Goal: Book appointment/travel/reservation

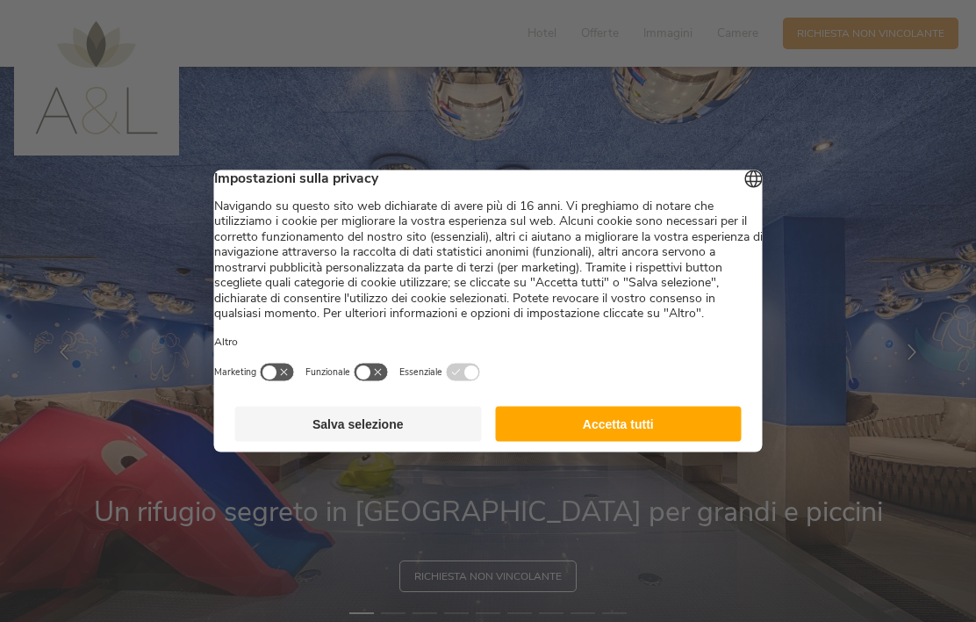
click at [687, 435] on button "Accetta tutti" at bounding box center [618, 424] width 247 height 35
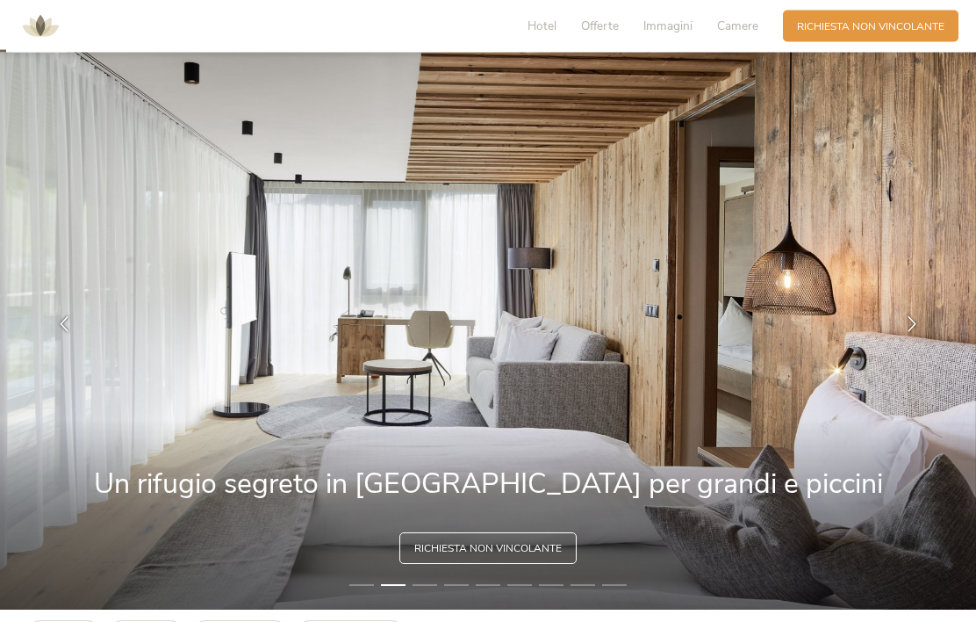
scroll to position [27, 0]
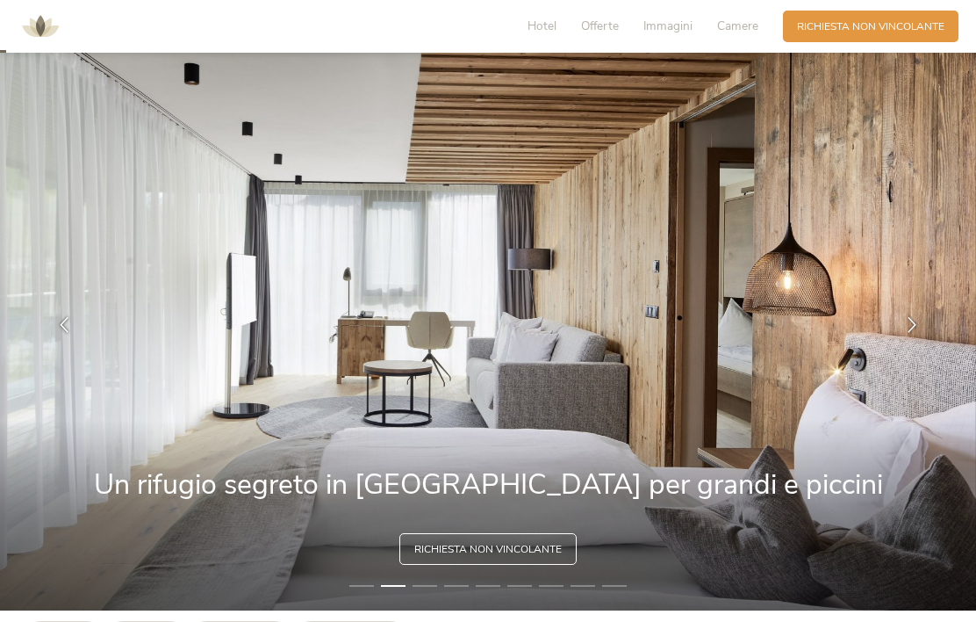
click at [607, 32] on span "Offerte" at bounding box center [600, 26] width 38 height 17
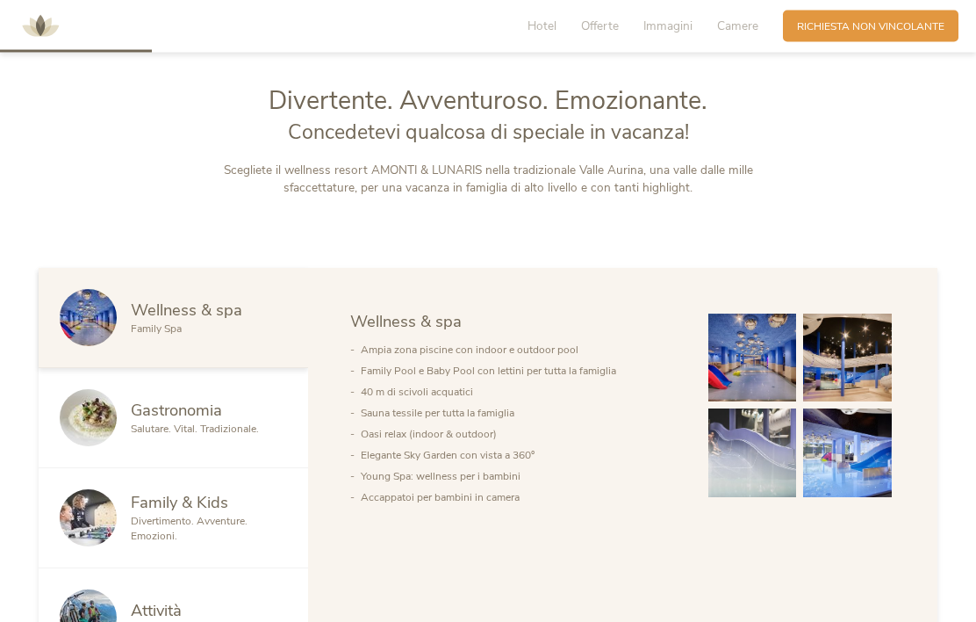
scroll to position [662, 0]
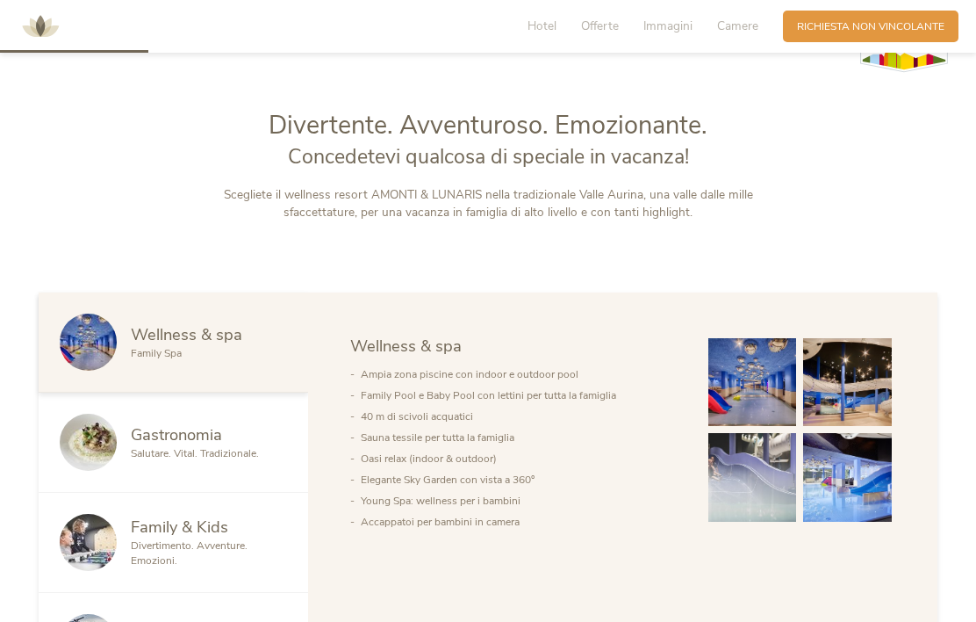
click at [896, 25] on span "Richiesta non vincolante" at bounding box center [870, 26] width 147 height 15
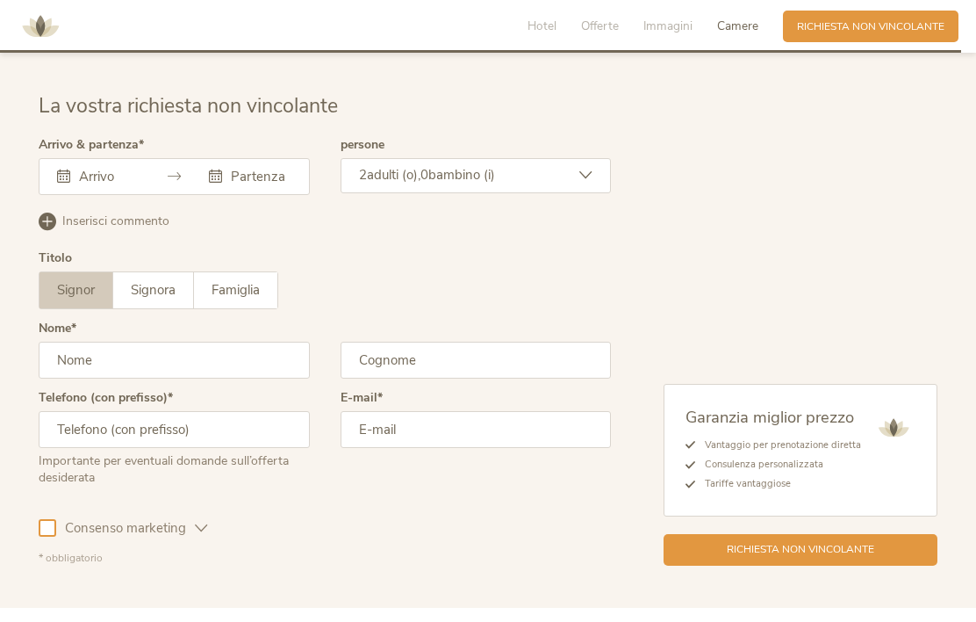
scroll to position [4285, 0]
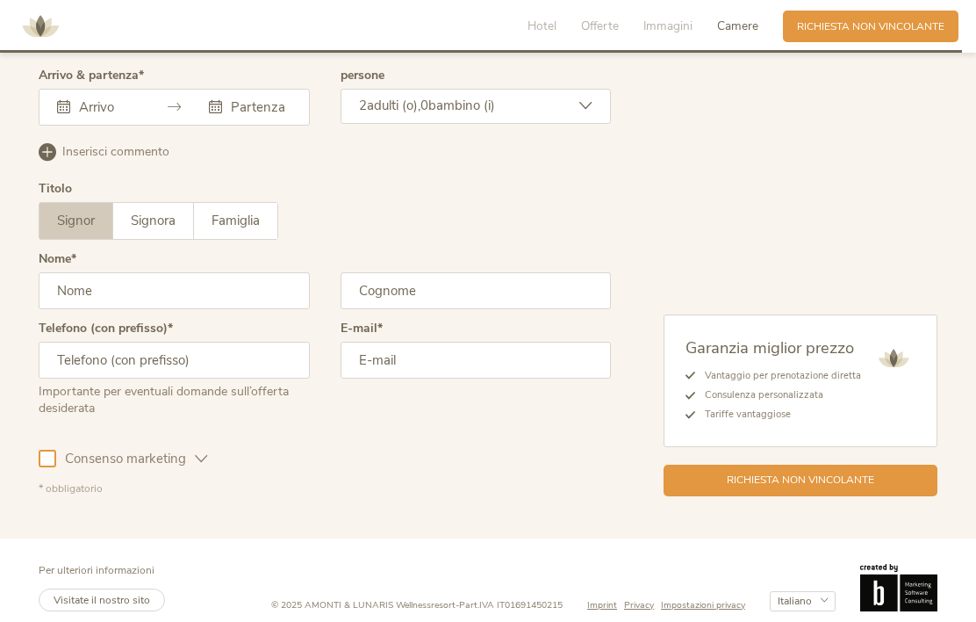
click at [90, 126] on div "Agosto 2025 Lun Mar Mer Gio Ven Sab Dom 28 29 30 31 1 2 3 4 5 6 7 8 9 10 11 12 …" at bounding box center [174, 107] width 271 height 37
click at [106, 116] on input "text" at bounding box center [107, 107] width 64 height 18
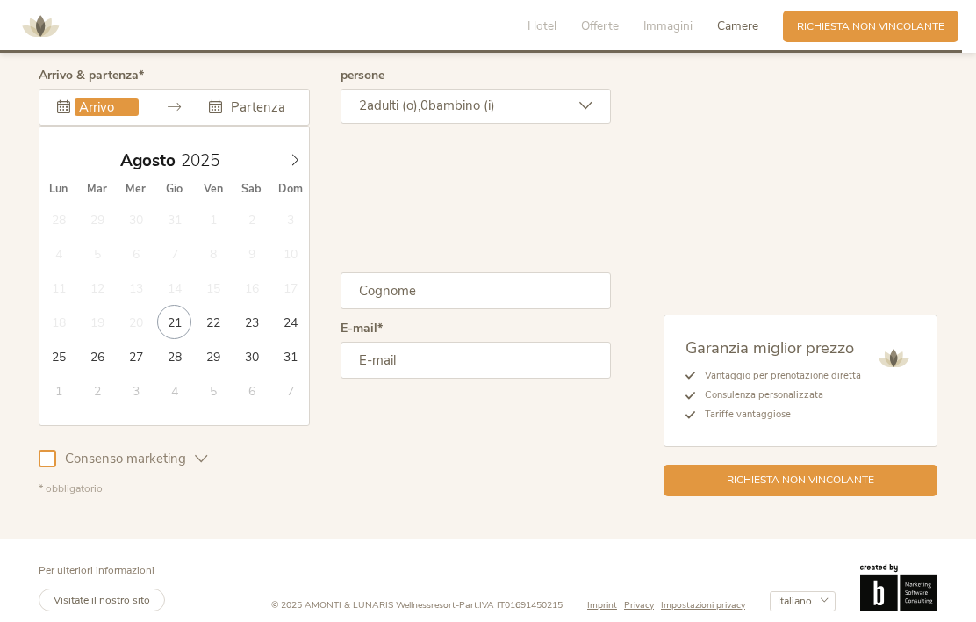
type input "23.08.2025"
type input "24.08.2025"
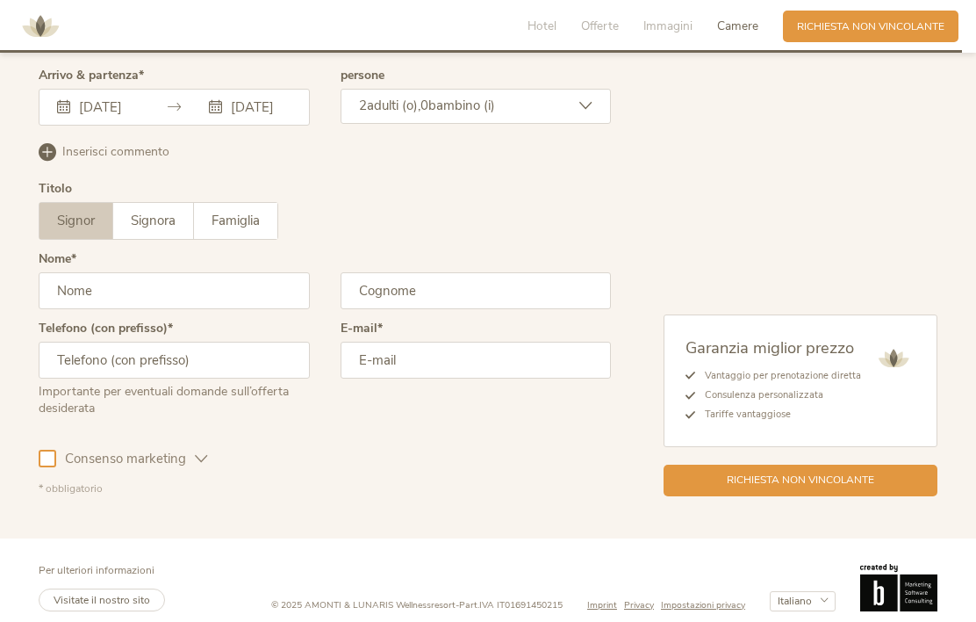
click at [563, 124] on div "2 adulti (o), 0 bambino (i)" at bounding box center [476, 106] width 271 height 35
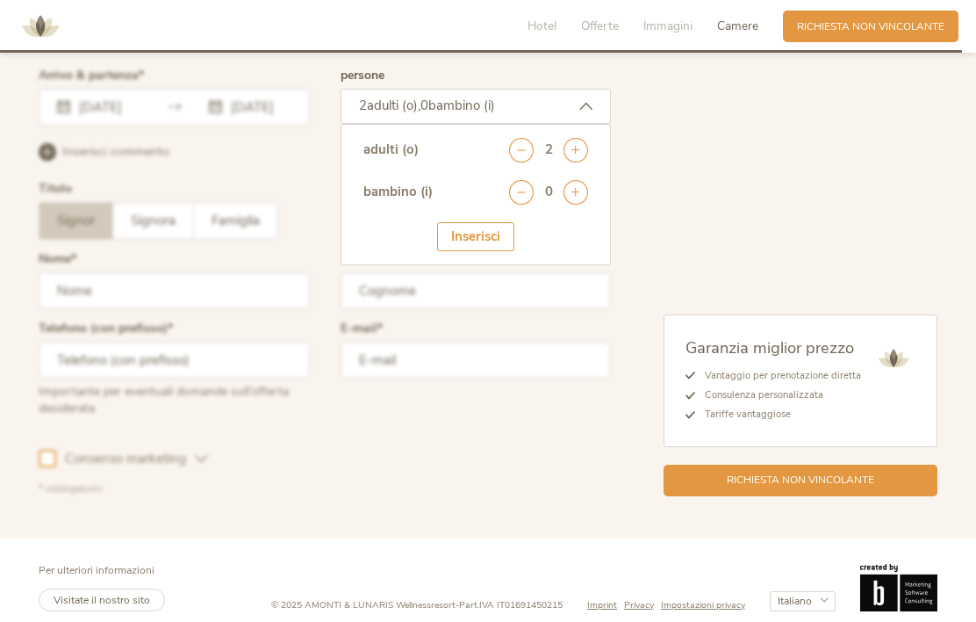
click at [581, 205] on icon at bounding box center [576, 192] width 25 height 25
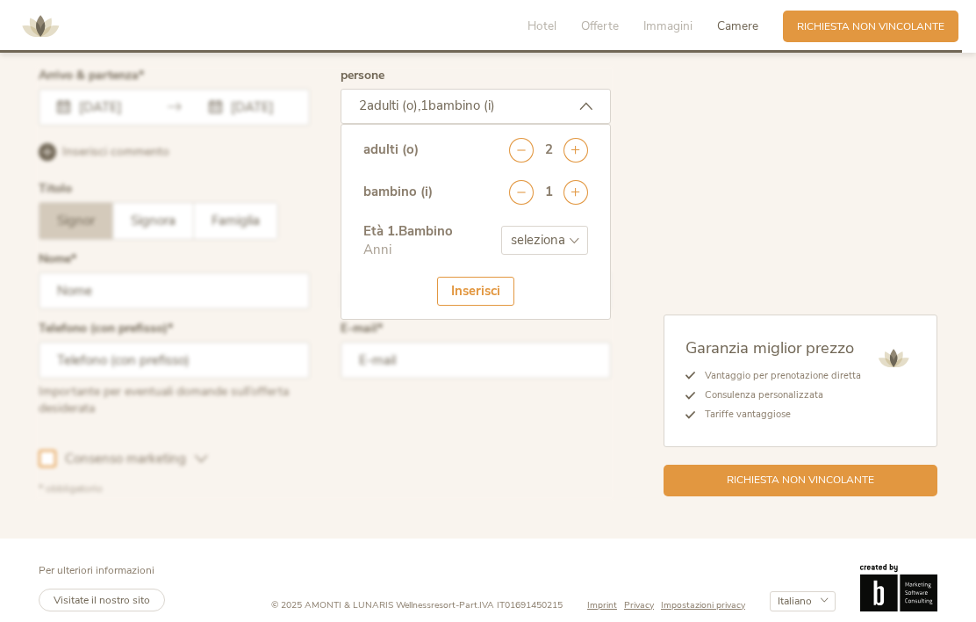
click at [571, 255] on select "seleziona 0 1 2 3 4 5 6 7 8 9 10 11 12 13 14 15 16 17" at bounding box center [544, 240] width 87 height 29
select select "3"
click at [496, 306] on div "Inserisci" at bounding box center [475, 291] width 77 height 29
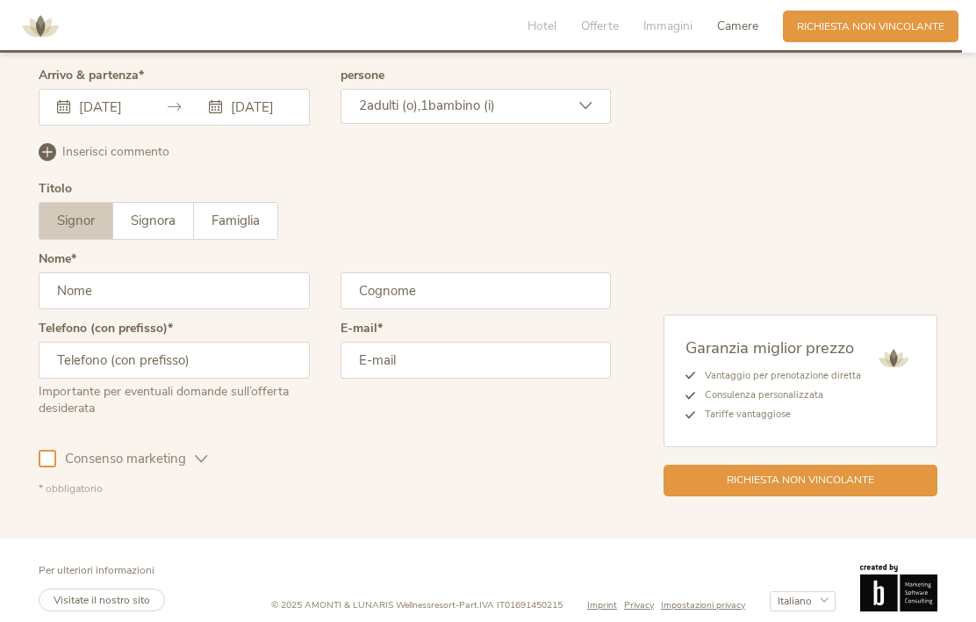
click at [101, 309] on input "text" at bounding box center [174, 290] width 271 height 37
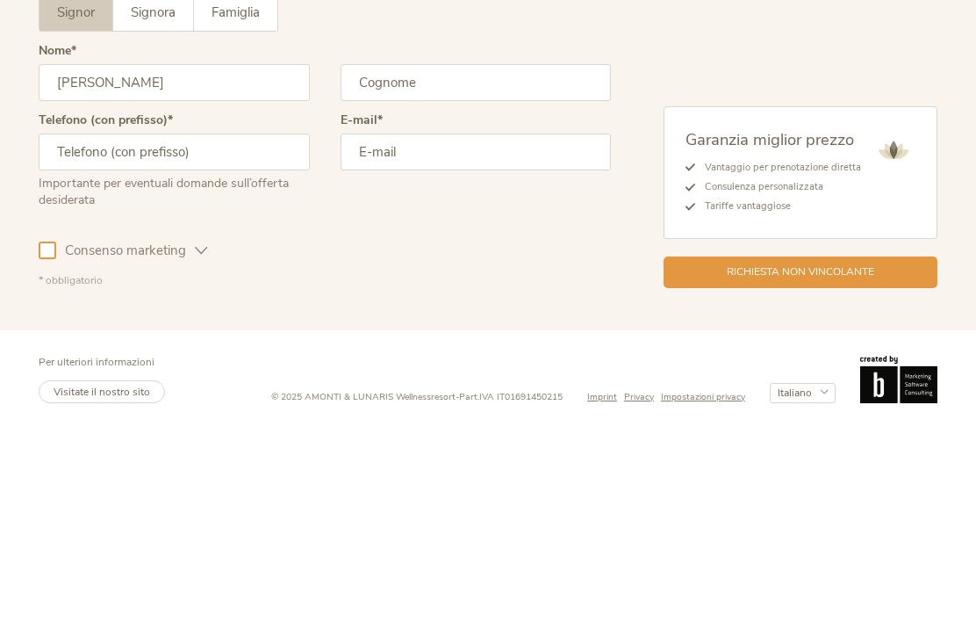
type input "Matteo"
click at [527, 272] on input "text" at bounding box center [476, 290] width 271 height 37
click at [90, 342] on input "text" at bounding box center [174, 360] width 271 height 37
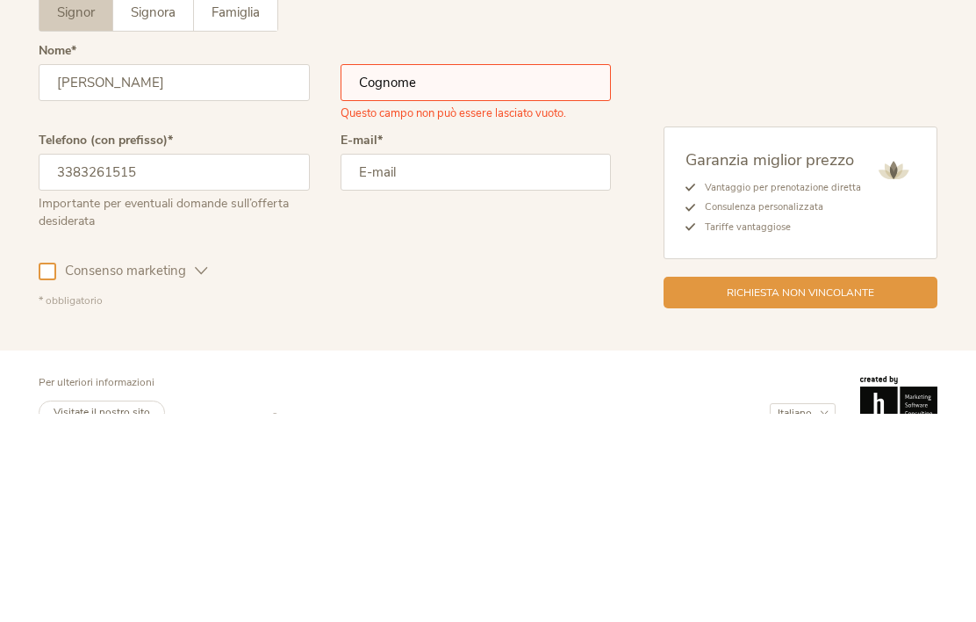
type input "3383261515"
click at [486, 362] on input "email" at bounding box center [476, 380] width 271 height 37
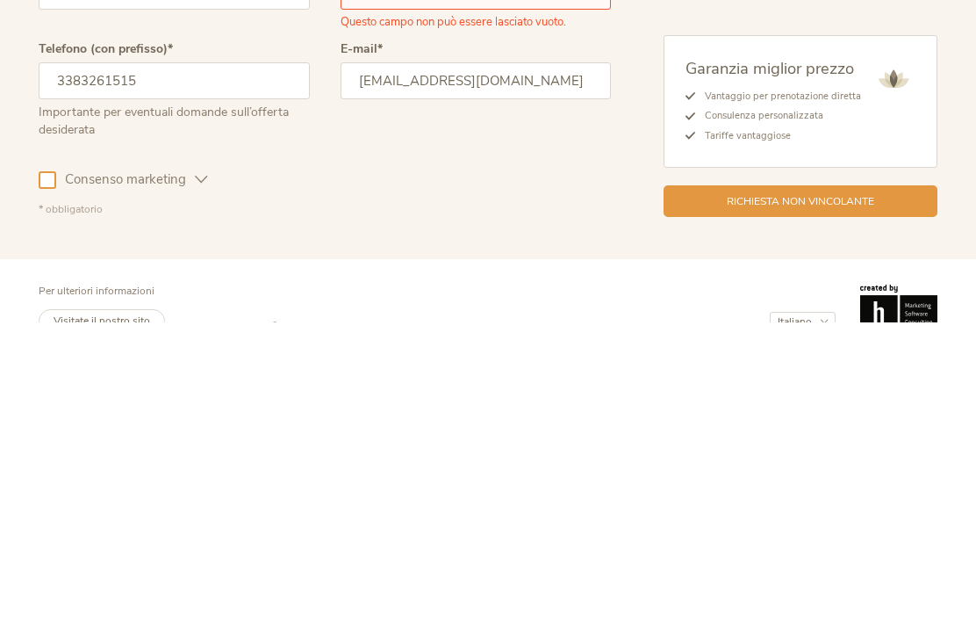
type input "toniolomatteo80@gmail.com"
click at [885, 69] on div "Garanzia miglior prezzo Vantaggio per prenotazione diretta Consulenza personali…" at bounding box center [774, 292] width 327 height 447
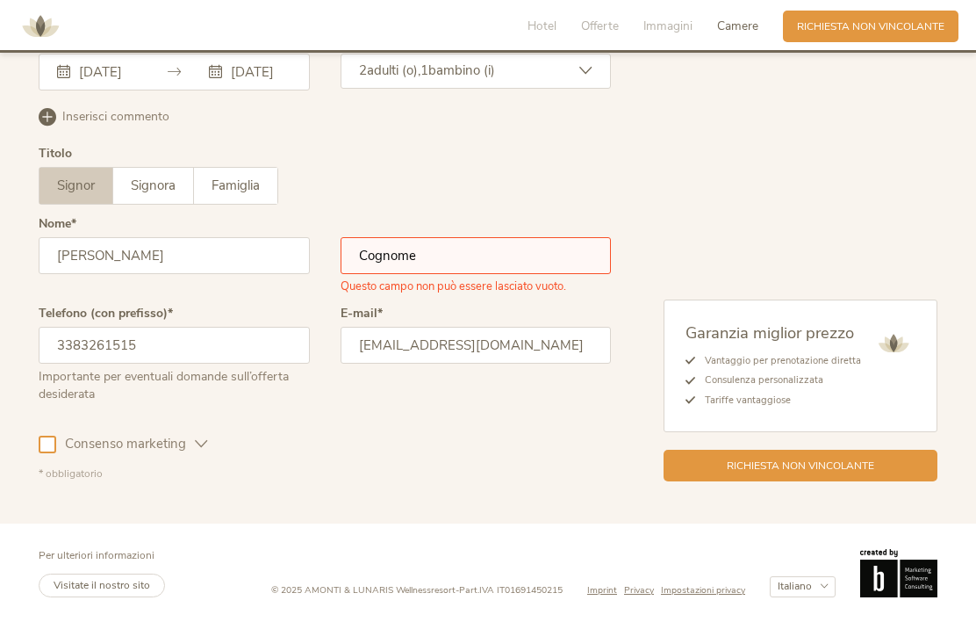
click at [43, 432] on div "Consenso marketing" at bounding box center [123, 440] width 169 height 51
click at [48, 443] on div at bounding box center [48, 444] width 18 height 18
click at [521, 263] on input "text" at bounding box center [476, 255] width 271 height 37
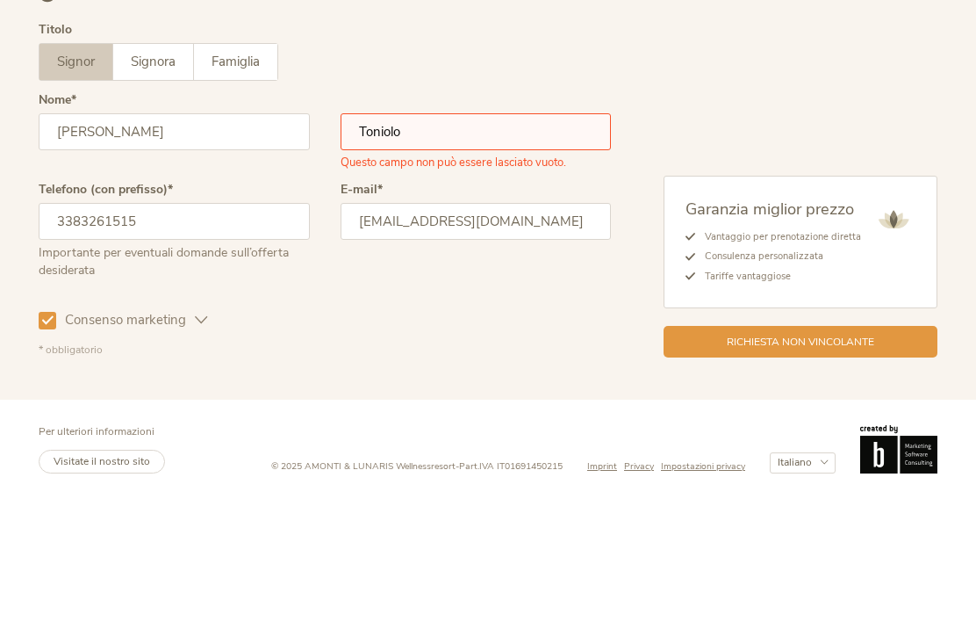
type input "Toniolo"
click at [772, 100] on div "Garanzia miglior prezzo Vantaggio per prenotazione diretta Consulenza personali…" at bounding box center [774, 257] width 327 height 447
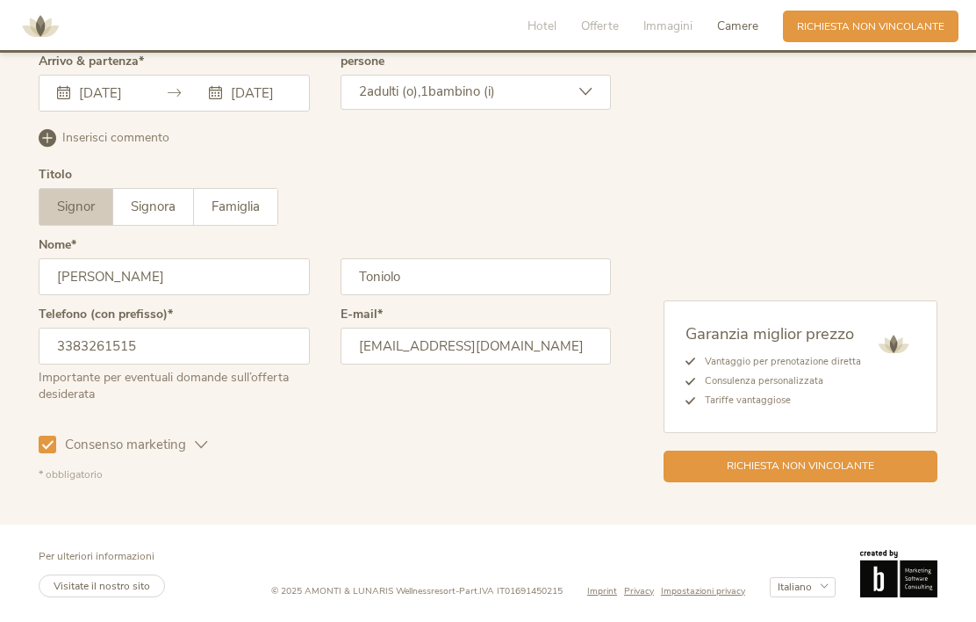
click at [836, 458] on span "Richiesta non vincolante" at bounding box center [800, 465] width 147 height 15
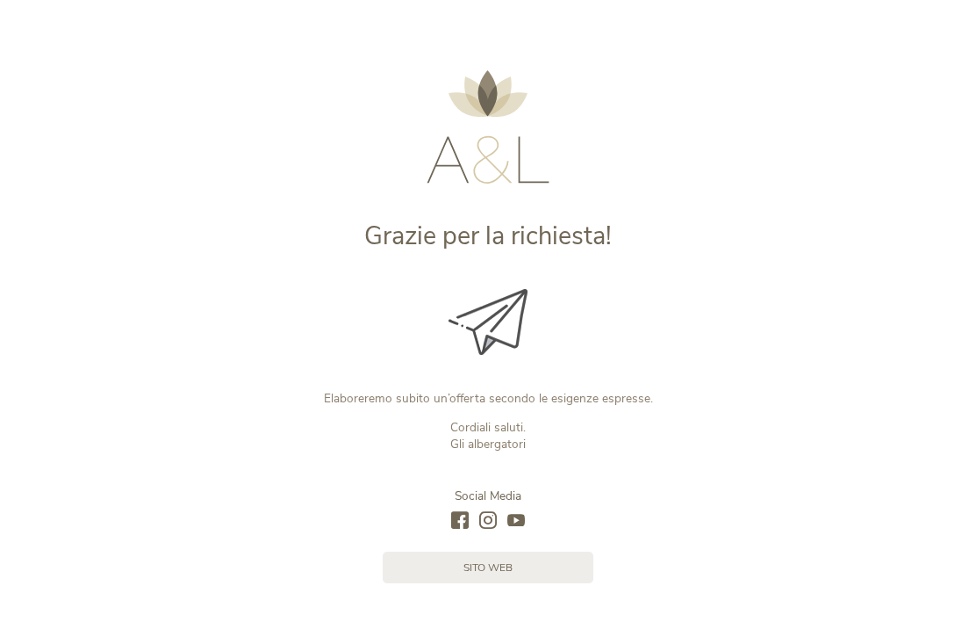
click at [911, 0] on div "Grazie per la richiesta! Elaboreremo subito un’offerta secondo le esigenze espr…" at bounding box center [488, 291] width 976 height 583
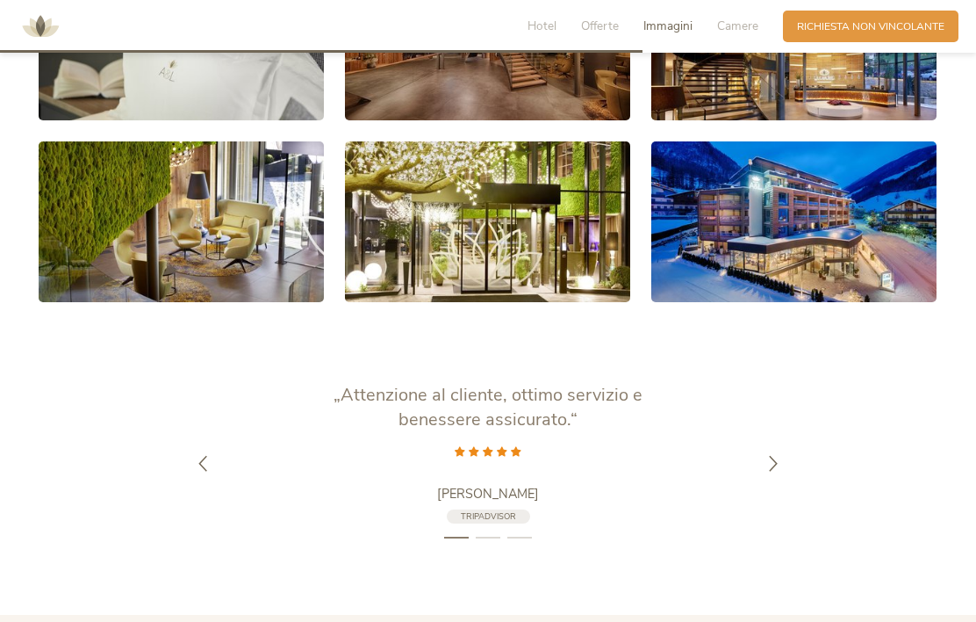
scroll to position [2860, 0]
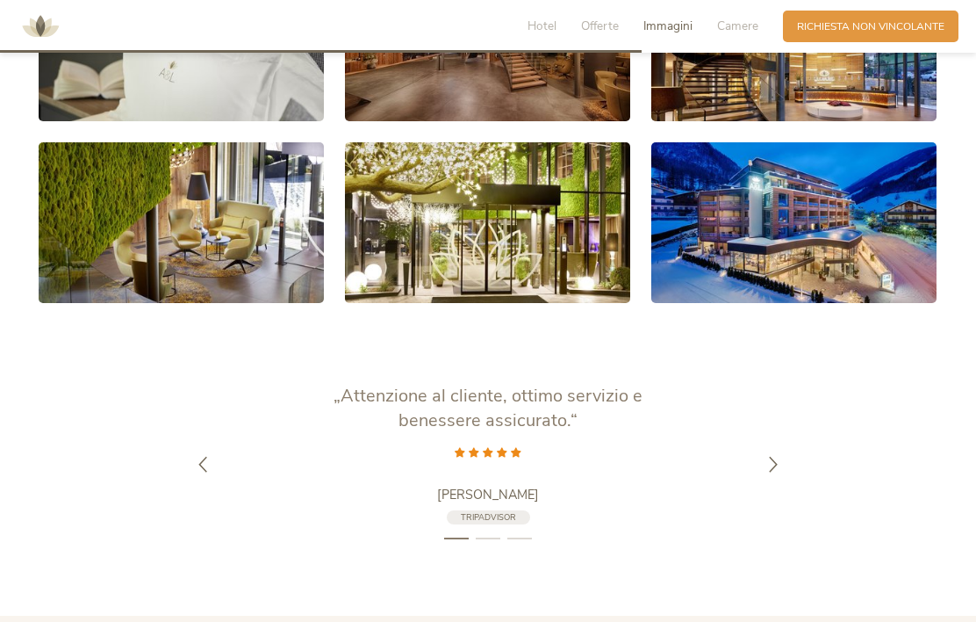
click at [734, 12] on div "Hotel Offerte Immagini Camere" at bounding box center [646, 27] width 273 height 32
click at [743, 33] on span "Camere" at bounding box center [737, 26] width 41 height 17
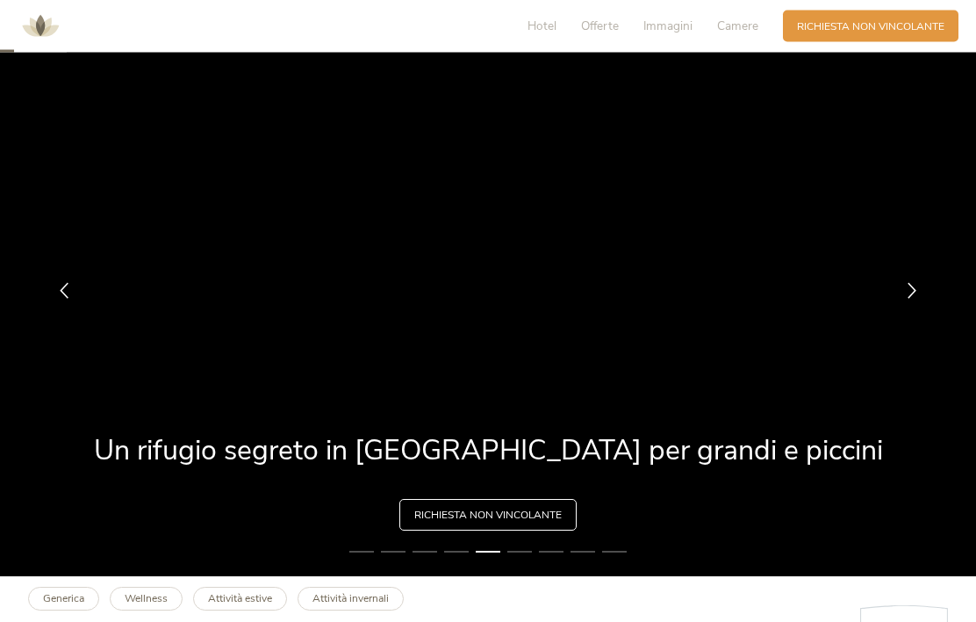
scroll to position [0, 0]
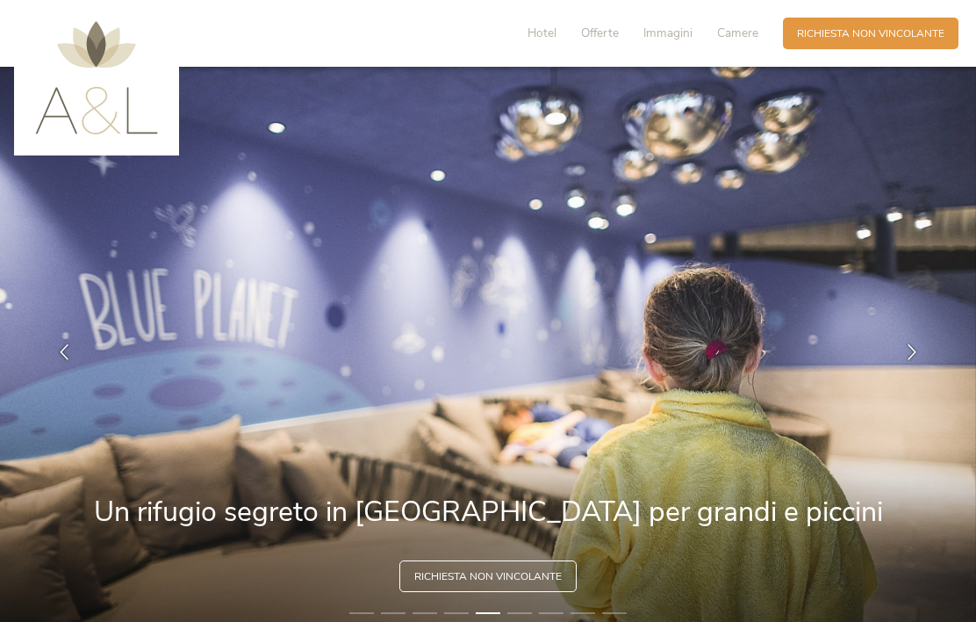
click at [89, 88] on img at bounding box center [96, 77] width 123 height 113
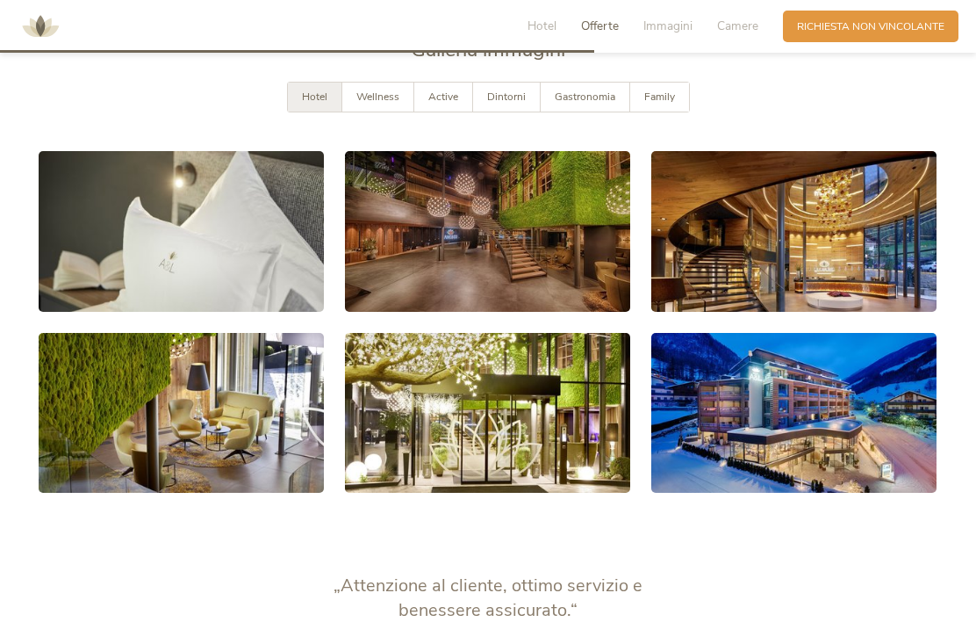
scroll to position [2572, 0]
